Goal: Task Accomplishment & Management: Manage account settings

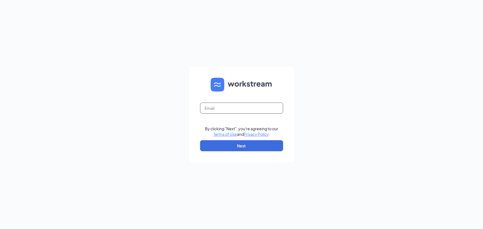
click at [227, 105] on input "text" at bounding box center [241, 108] width 83 height 11
type input "[EMAIL_ADDRESS][DOMAIN_NAME]"
click at [235, 144] on button "Next" at bounding box center [241, 145] width 83 height 11
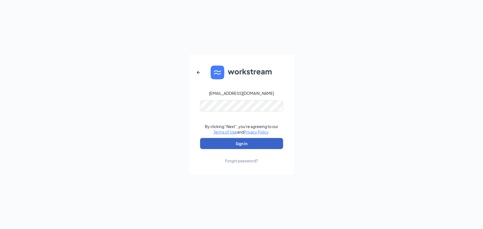
click at [236, 147] on button "Sign In" at bounding box center [241, 143] width 83 height 11
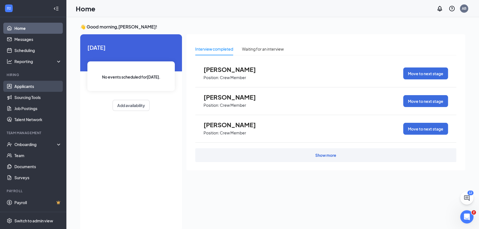
click at [30, 85] on link "Applicants" at bounding box center [37, 86] width 47 height 11
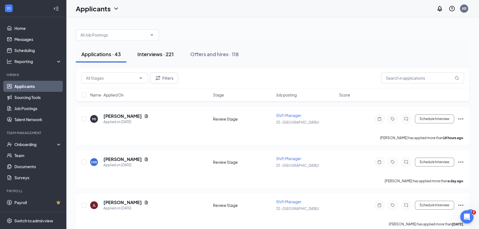
click at [169, 52] on div "Interviews · 221" at bounding box center [155, 54] width 36 height 7
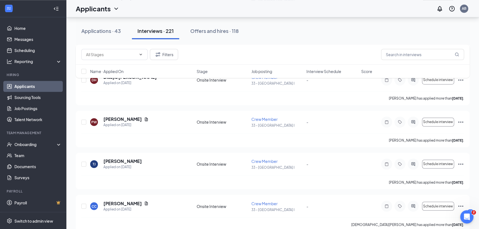
scroll to position [1257, 0]
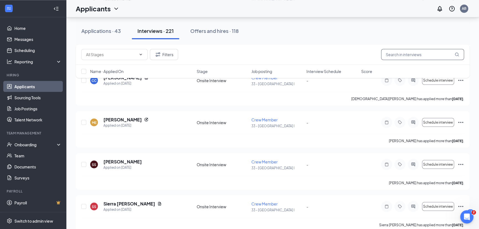
click at [391, 53] on input "text" at bounding box center [422, 54] width 83 height 11
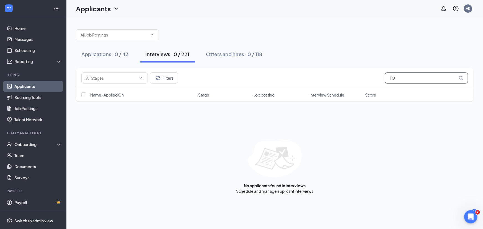
type input "T"
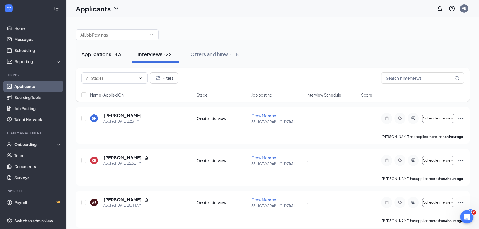
click at [98, 56] on div "Applications · 43" at bounding box center [101, 54] width 40 height 7
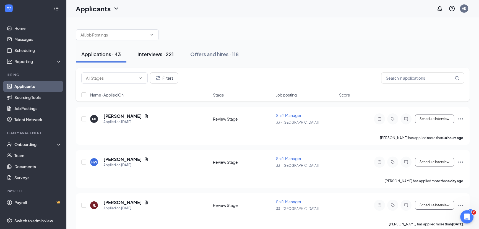
click at [154, 54] on div "Interviews · 221" at bounding box center [155, 54] width 36 height 7
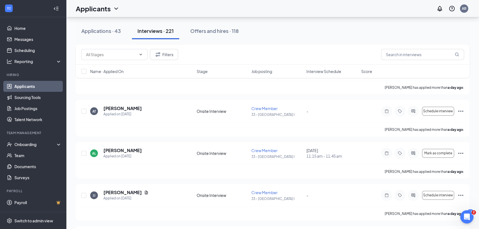
scroll to position [226, 0]
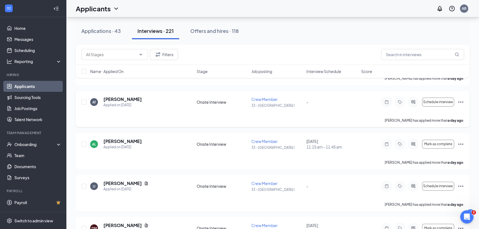
click at [459, 99] on icon "Ellipses" at bounding box center [461, 102] width 7 height 7
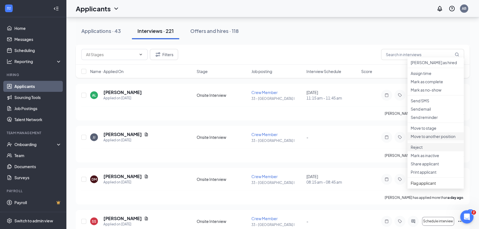
scroll to position [277, 0]
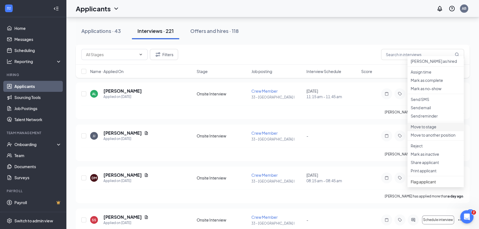
click at [425, 129] on p "Move to stage" at bounding box center [436, 127] width 50 height 6
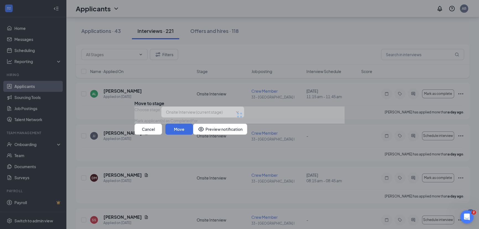
type input "Hiring Complete (final stage)"
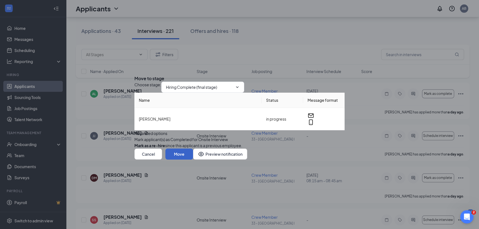
click at [193, 160] on button "Move" at bounding box center [179, 154] width 28 height 11
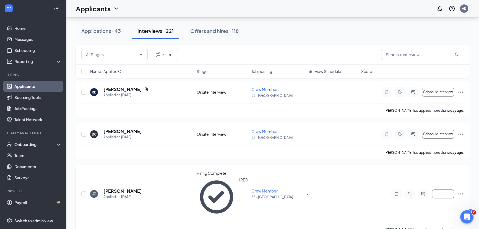
scroll to position [126, 0]
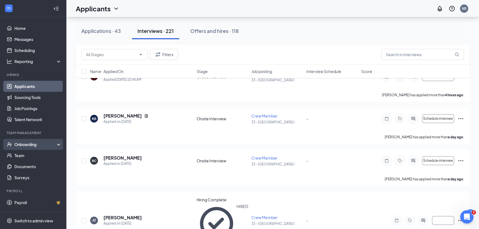
click at [22, 144] on div "Onboarding" at bounding box center [35, 145] width 43 height 6
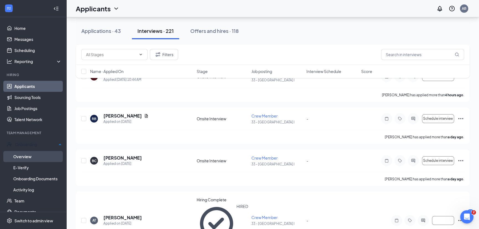
click at [31, 158] on link "Overview" at bounding box center [37, 156] width 48 height 11
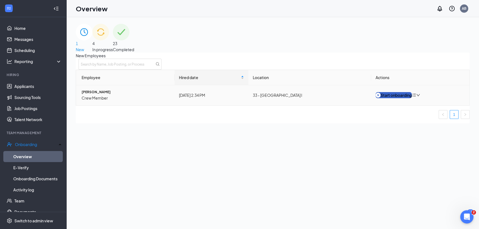
click at [404, 98] on div "Start onboarding" at bounding box center [394, 95] width 36 height 6
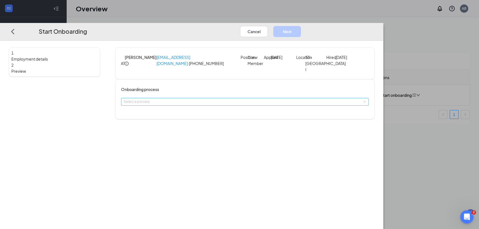
click at [184, 105] on div "Select a process" at bounding box center [243, 102] width 240 height 6
click at [192, 123] on span "General Onboarding Process" at bounding box center [186, 123] width 46 height 4
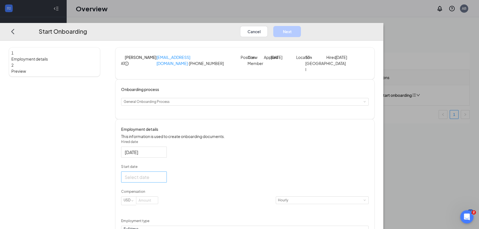
click at [163, 180] on div at bounding box center [143, 176] width 39 height 7
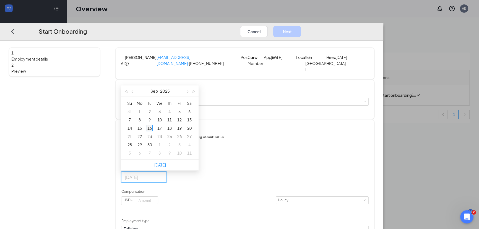
type input "[DATE]"
click at [153, 131] on div "16" at bounding box center [149, 128] width 7 height 7
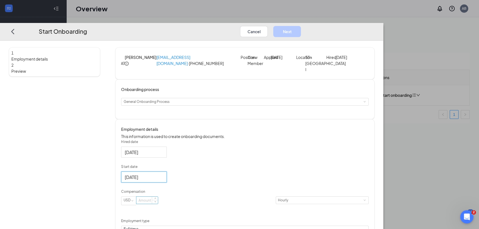
click at [158, 204] on input at bounding box center [147, 200] width 22 height 7
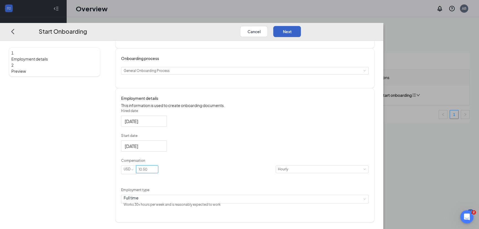
type input "10.5"
click at [301, 26] on button "Next" at bounding box center [287, 31] width 28 height 11
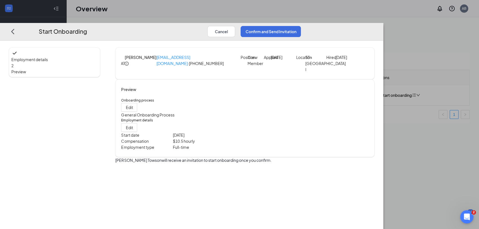
scroll to position [0, 0]
click at [301, 26] on button "Confirm and Send Invitation" at bounding box center [271, 31] width 60 height 11
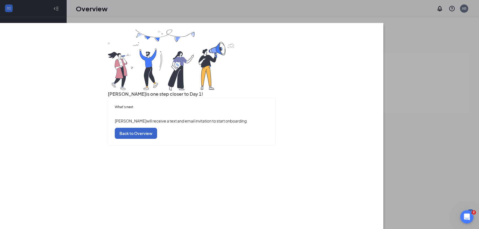
click at [157, 139] on button "Back to Overview" at bounding box center [136, 133] width 42 height 11
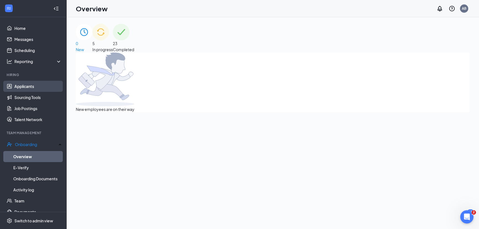
drag, startPoint x: 35, startPoint y: 84, endPoint x: 34, endPoint y: 87, distance: 3.4
click at [35, 84] on link "Applicants" at bounding box center [37, 86] width 47 height 11
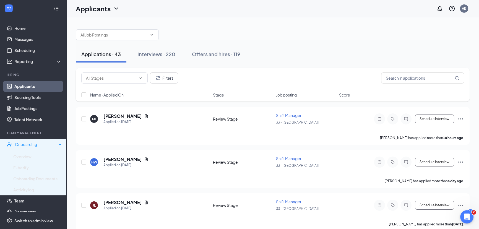
click at [36, 147] on div "Onboarding" at bounding box center [36, 145] width 42 height 6
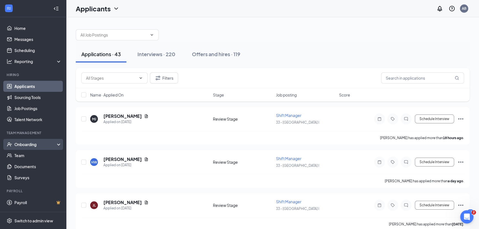
click at [28, 144] on div "Onboarding" at bounding box center [35, 145] width 43 height 6
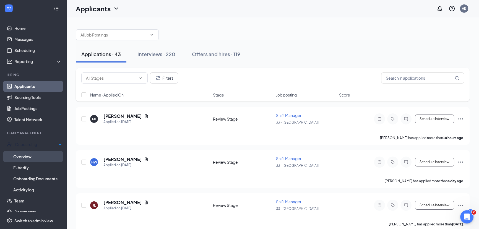
click at [27, 154] on link "Overview" at bounding box center [37, 156] width 48 height 11
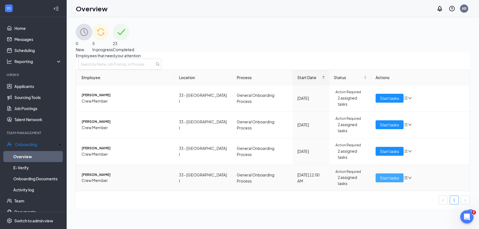
drag, startPoint x: 389, startPoint y: 166, endPoint x: 384, endPoint y: 163, distance: 5.0
click at [388, 175] on span "Start tasks" at bounding box center [389, 178] width 19 height 6
